Goal: Information Seeking & Learning: Find specific fact

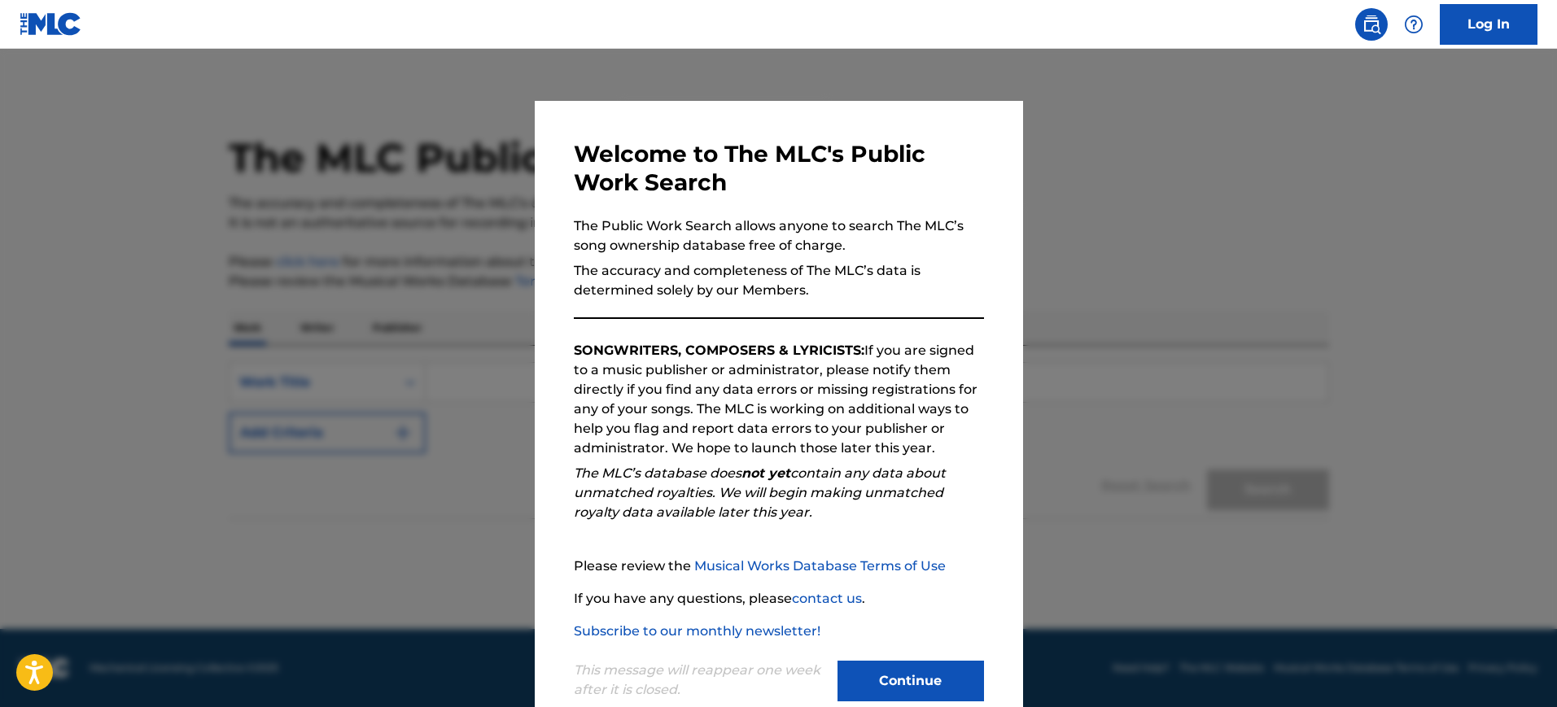
click at [1310, 514] on div at bounding box center [778, 402] width 1557 height 707
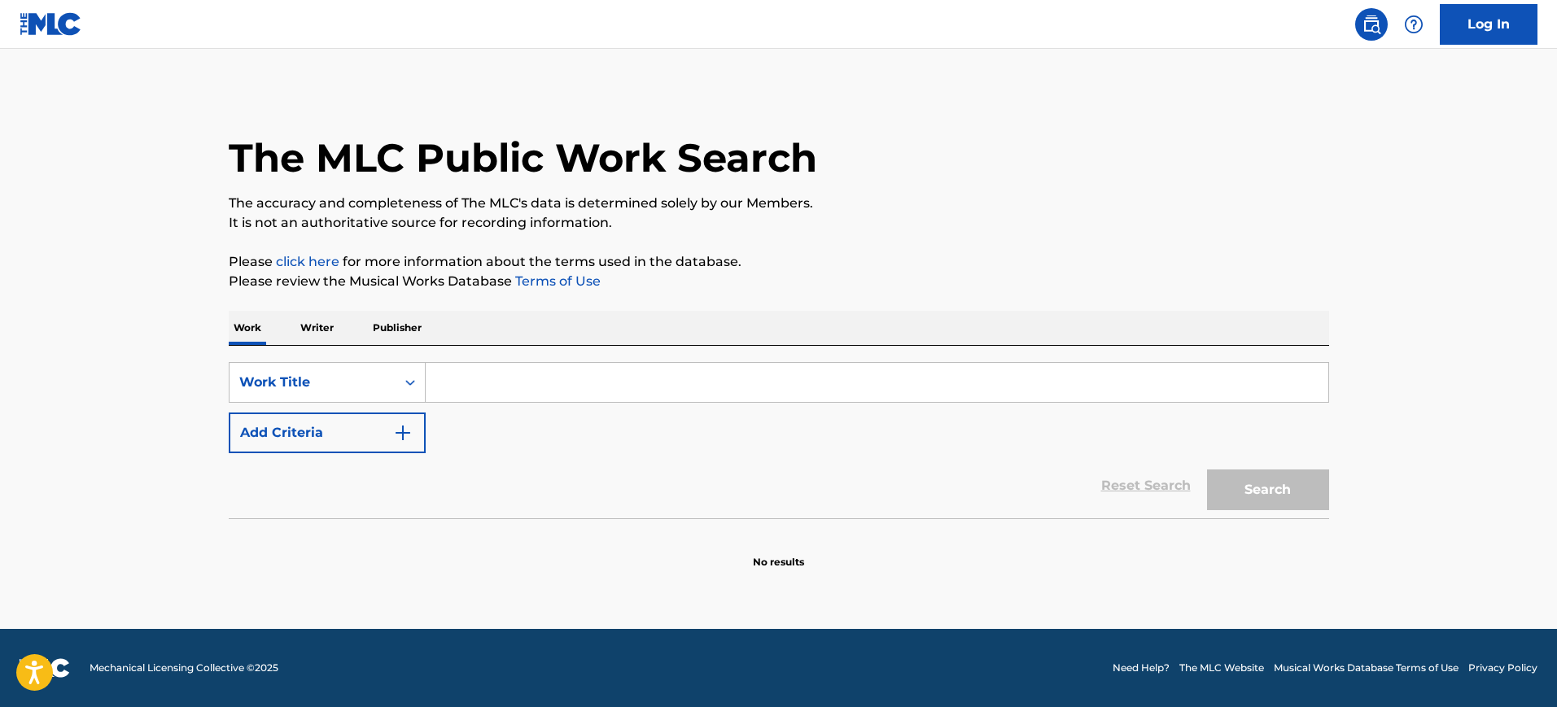
drag, startPoint x: 527, startPoint y: 388, endPoint x: 450, endPoint y: 417, distance: 81.6
click at [526, 387] on input "Search Form" at bounding box center [877, 382] width 903 height 39
paste input "FASHION SUMMER PROMO VITAL SHKRABA"
type input "FASHION SUMMER PROMO VITAL SHKRABA"
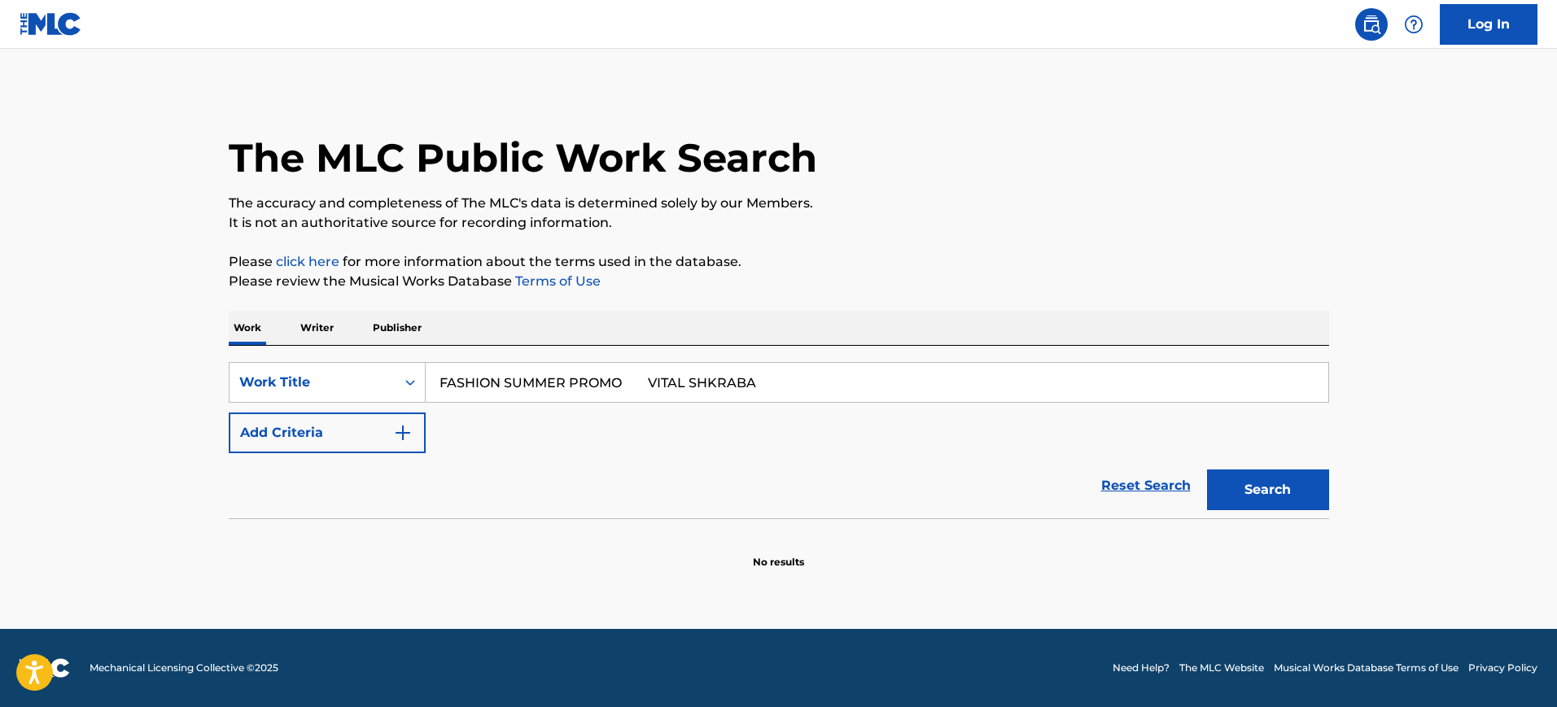
click at [381, 424] on button "Add Criteria" at bounding box center [327, 433] width 197 height 41
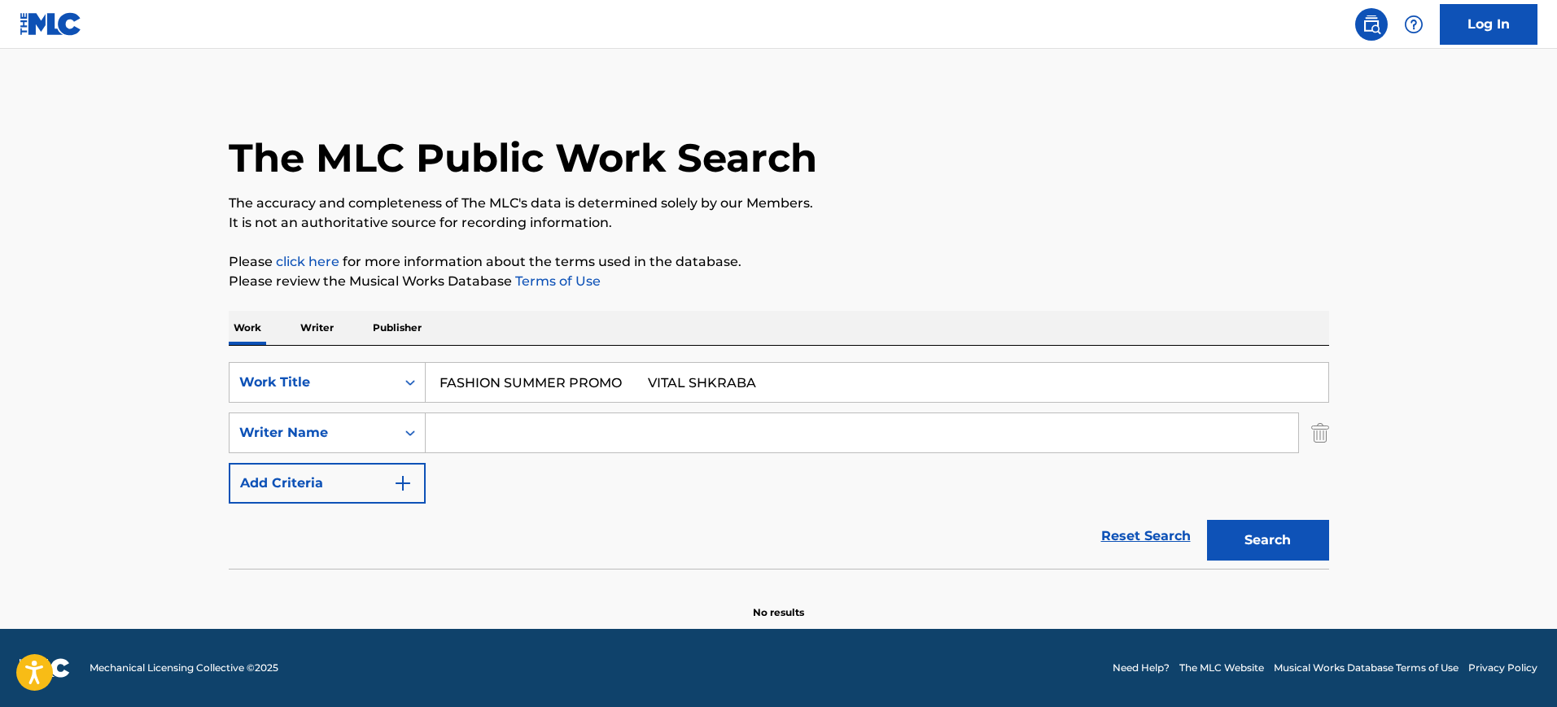
click at [470, 435] on input "Search Form" at bounding box center [862, 432] width 873 height 39
paste input "FASHION SUMMER PROMO VITAL SHKRABA"
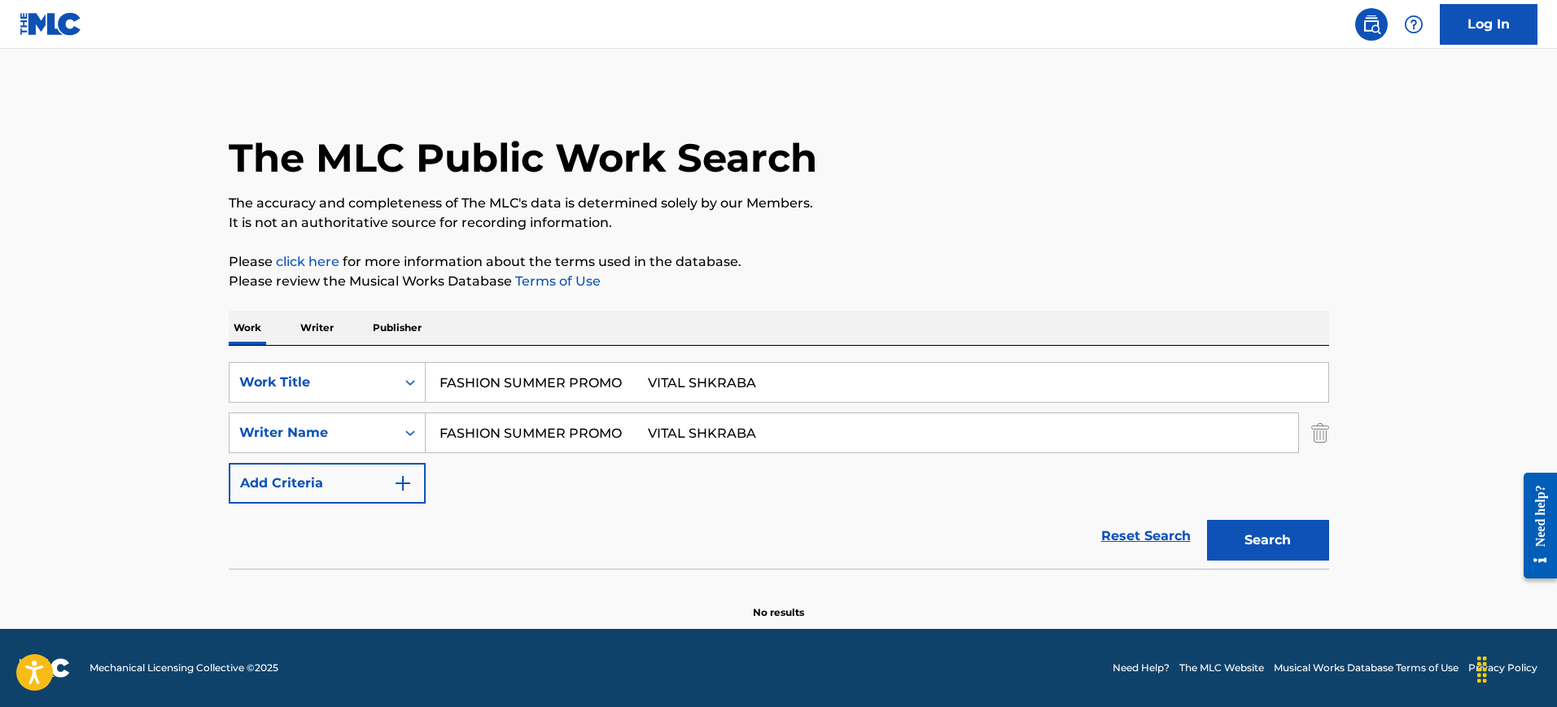
type input "FASHION SUMMER PROMO VITAL SHKRABA"
drag, startPoint x: 630, startPoint y: 379, endPoint x: 919, endPoint y: 408, distance: 290.3
click at [919, 408] on div "SearchWithCriteria71e00c02-c449-43da-a321-ee226c07149d Work Title FASHION SUMME…" at bounding box center [779, 433] width 1100 height 142
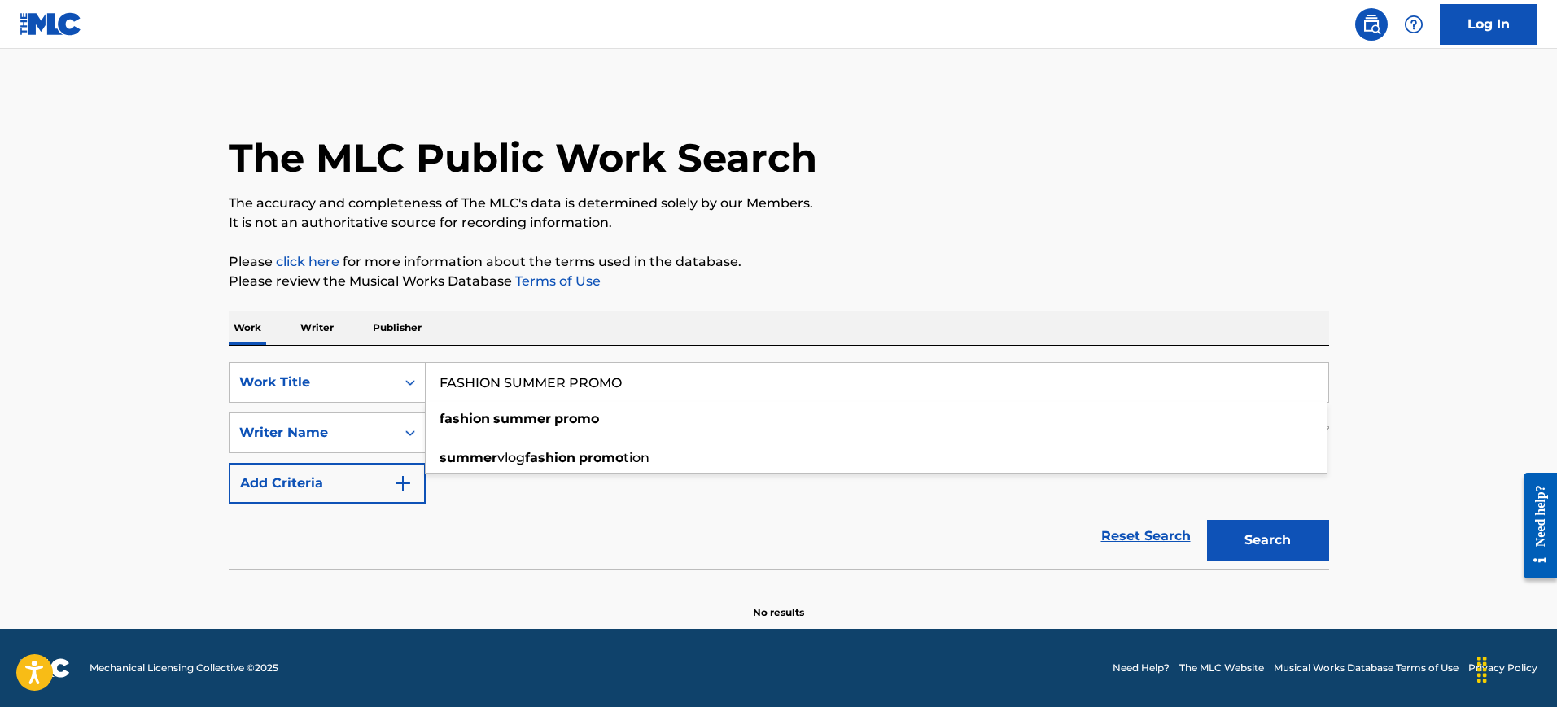
type input "FASHION SUMMER PROMO"
click at [702, 300] on div "The MLC Public Work Search The accuracy and completeness of The MLC's data is d…" at bounding box center [778, 355] width 1139 height 531
drag, startPoint x: 678, startPoint y: 432, endPoint x: 165, endPoint y: 365, distance: 517.2
click at [165, 365] on main "The MLC Public Work Search The accuracy and completeness of The MLC's data is d…" at bounding box center [778, 339] width 1557 height 580
type input "SHKRABA"
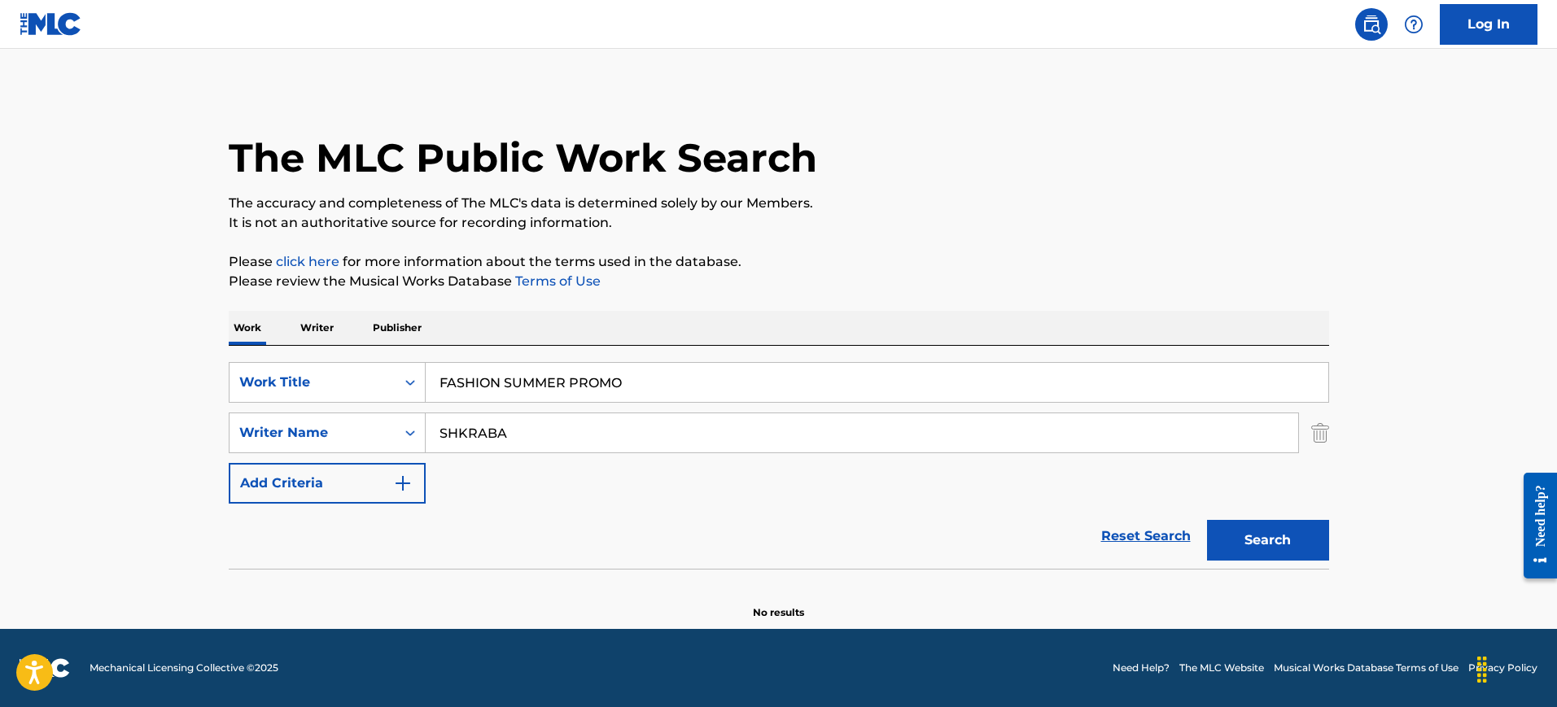
click at [1207, 520] on button "Search" at bounding box center [1268, 540] width 122 height 41
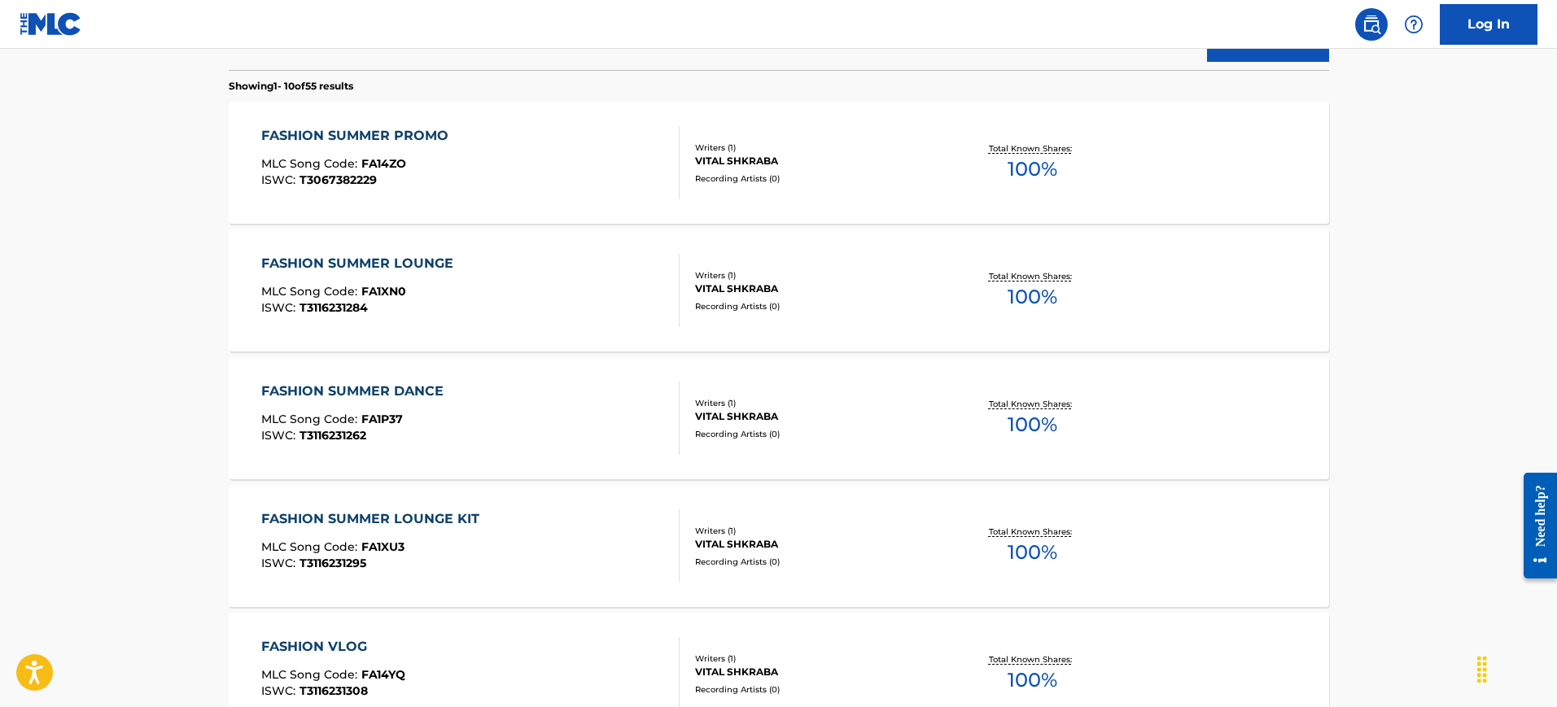
scroll to position [509, 0]
